Goal: Use online tool/utility: Utilize a website feature to perform a specific function

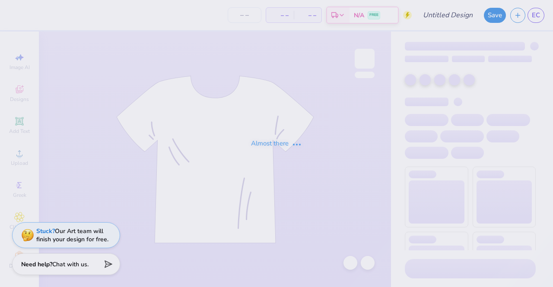
type input "DSP DOG FR 25"
type input "75"
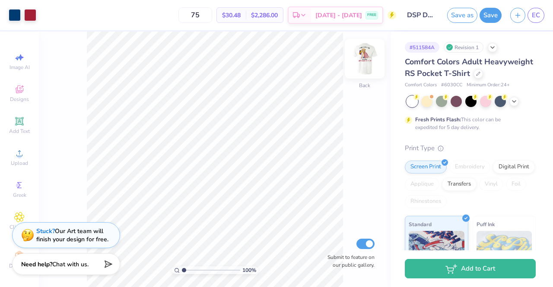
click at [364, 55] on img at bounding box center [365, 58] width 35 height 35
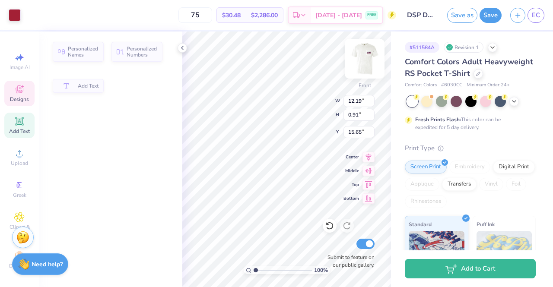
type input "0.91"
type input "15.65"
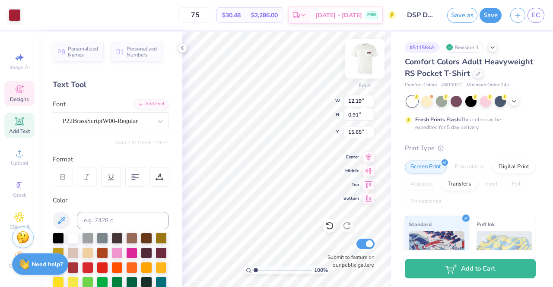
scroll to position [7, 1]
click at [354, 102] on input "12.19" at bounding box center [359, 101] width 31 height 12
type input "11.19"
type input "0.83"
type input "15.68"
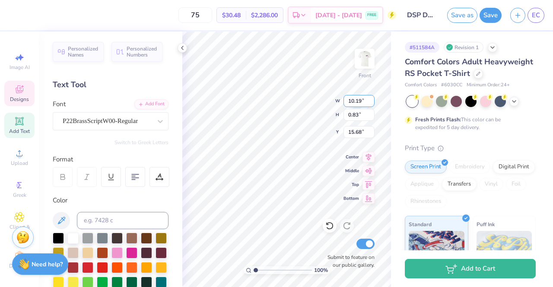
type input "10.19"
type input "0.76"
type input "15.72"
type input "8.83"
type input "9.86"
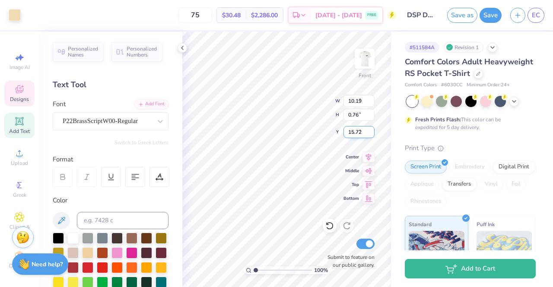
type input "4.39"
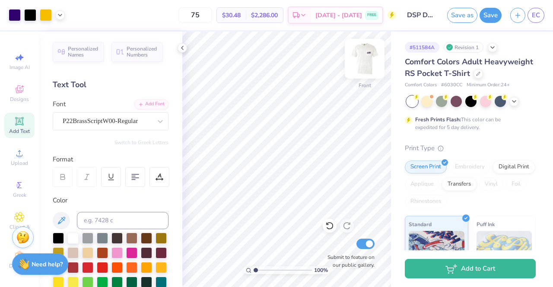
click at [372, 58] on img at bounding box center [365, 58] width 35 height 35
